Goal: Register for event/course

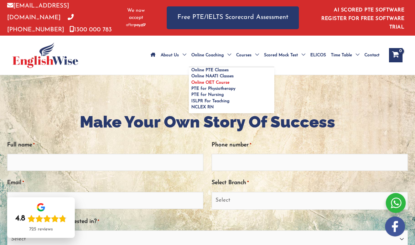
click at [222, 80] on span "Online OET Course" at bounding box center [210, 82] width 38 height 4
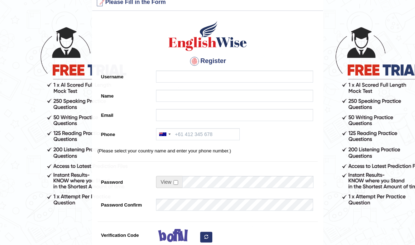
scroll to position [22, 0]
